Goal: Find specific page/section: Find specific page/section

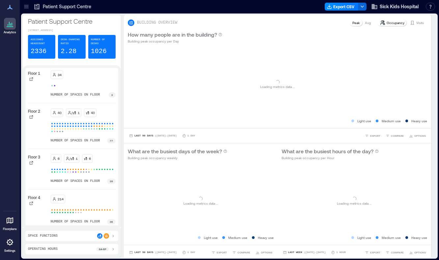
click at [27, 8] on icon at bounding box center [26, 6] width 7 height 7
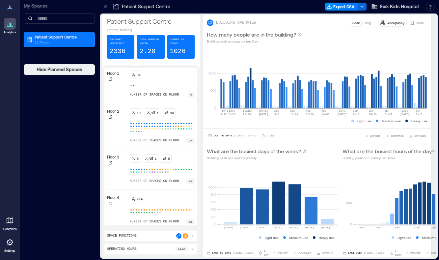
click at [106, 6] on icon at bounding box center [106, 6] width 2 height 3
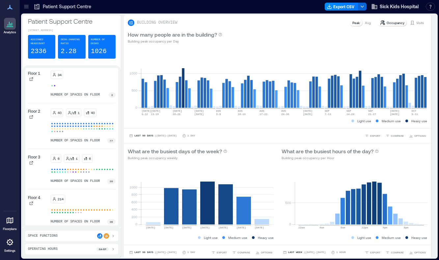
click at [27, 6] on icon at bounding box center [26, 6] width 7 height 7
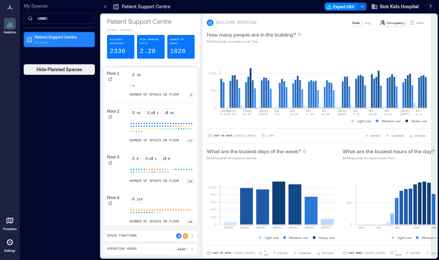
click at [44, 41] on p "21 Floors" at bounding box center [62, 42] width 55 height 5
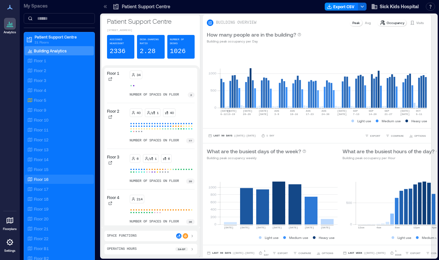
click at [55, 178] on div "Floor 16" at bounding box center [58, 179] width 64 height 7
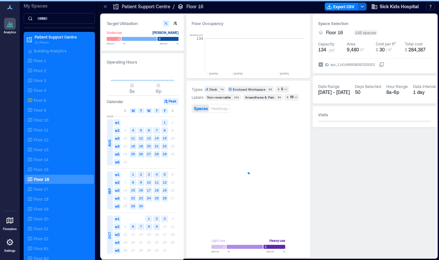
scroll to position [0, 1537]
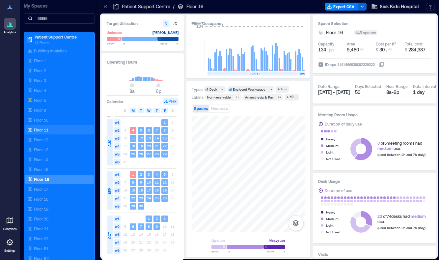
click at [48, 130] on p "Floor 11" at bounding box center [41, 129] width 15 height 5
